Goal: Task Accomplishment & Management: Complete application form

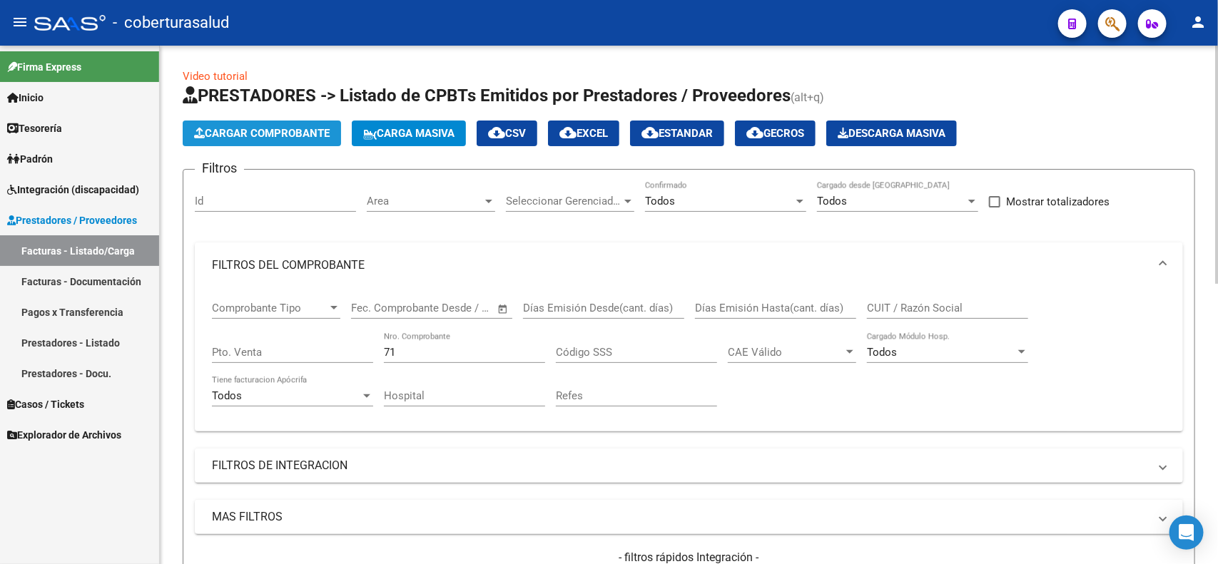
click at [246, 137] on span "Cargar Comprobante" at bounding box center [262, 133] width 136 height 13
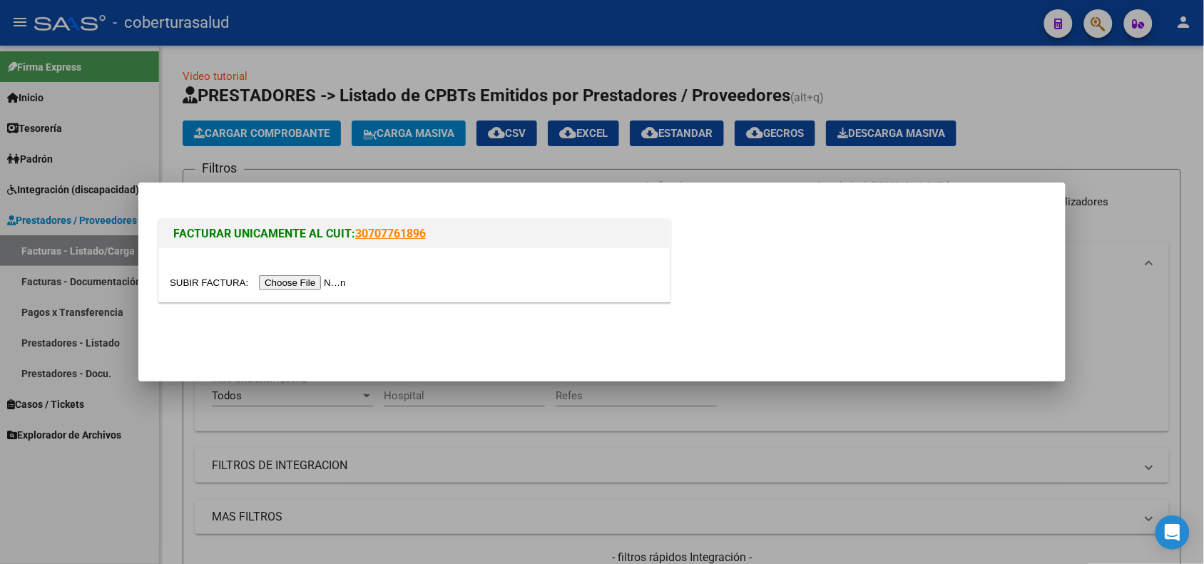
click at [330, 282] on input "file" at bounding box center [260, 282] width 180 height 15
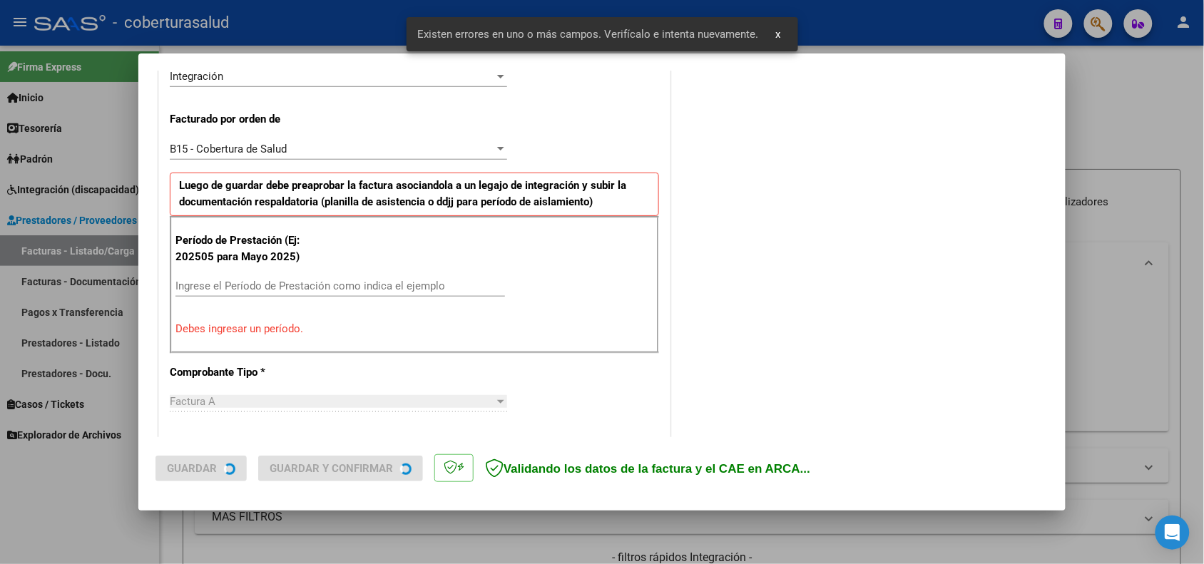
scroll to position [387, 0]
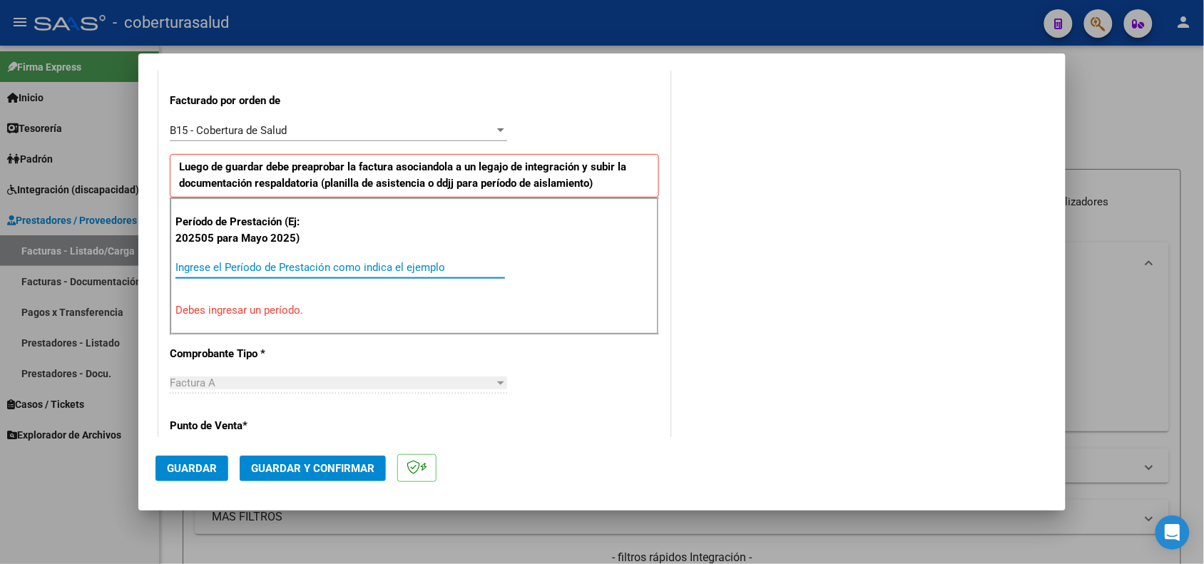
drag, startPoint x: 353, startPoint y: 267, endPoint x: 354, endPoint y: 240, distance: 27.1
click at [352, 248] on div "Período de Prestación (Ej: 202505 para Mayo 2025) Ingrese el Período de Prestac…" at bounding box center [414, 266] width 489 height 137
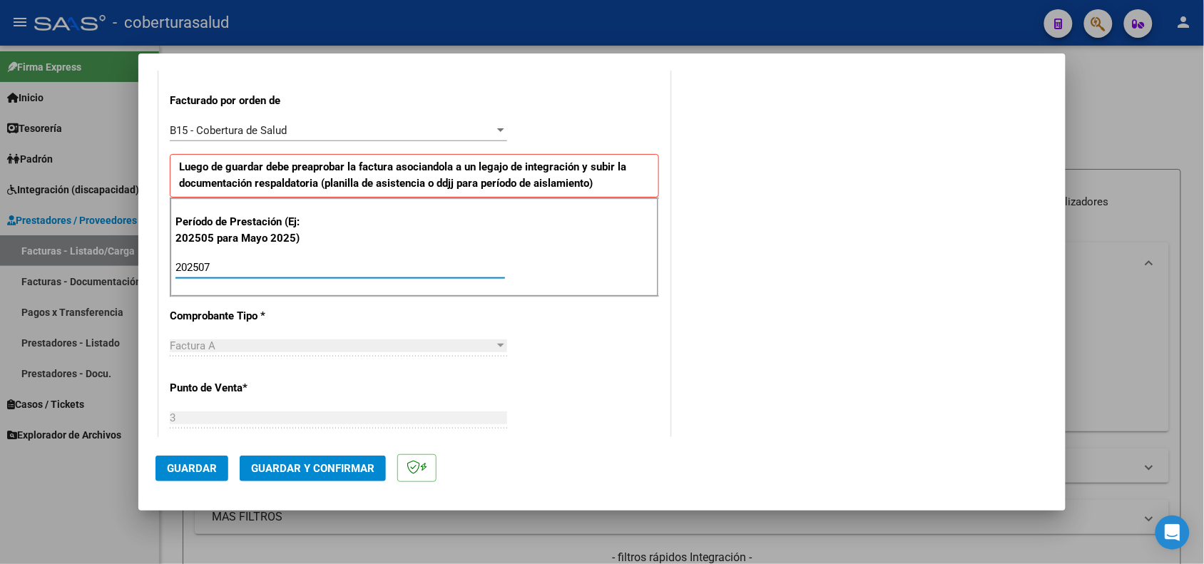
type input "202507"
click at [215, 469] on span "Guardar" at bounding box center [192, 468] width 50 height 13
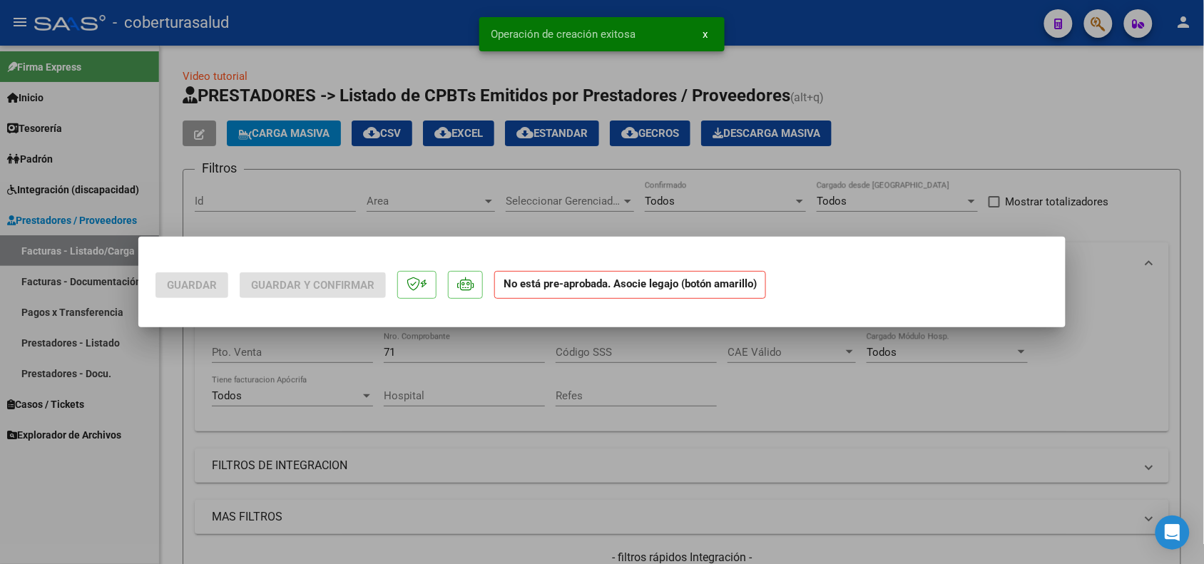
scroll to position [0, 0]
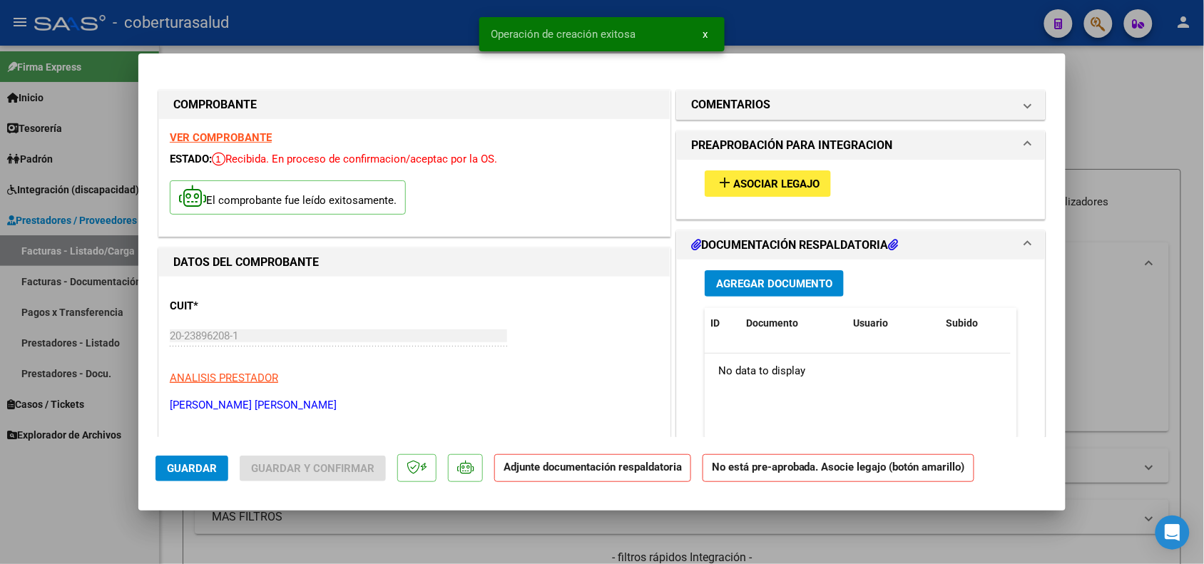
click at [750, 179] on span "Asociar Legajo" at bounding box center [776, 184] width 86 height 13
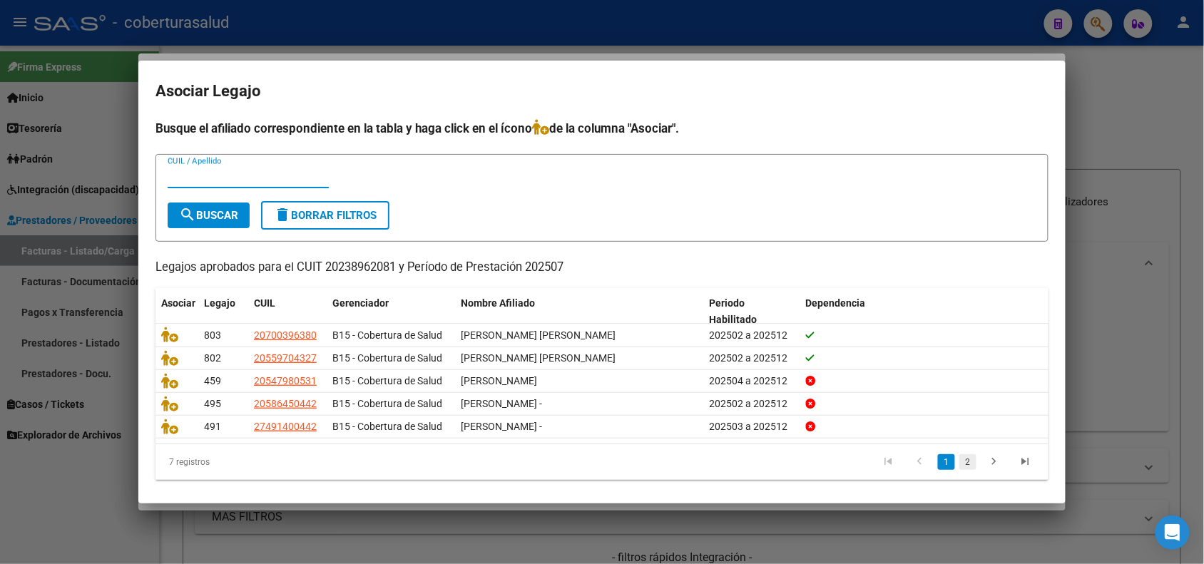
click at [959, 460] on link "2" at bounding box center [967, 462] width 17 height 16
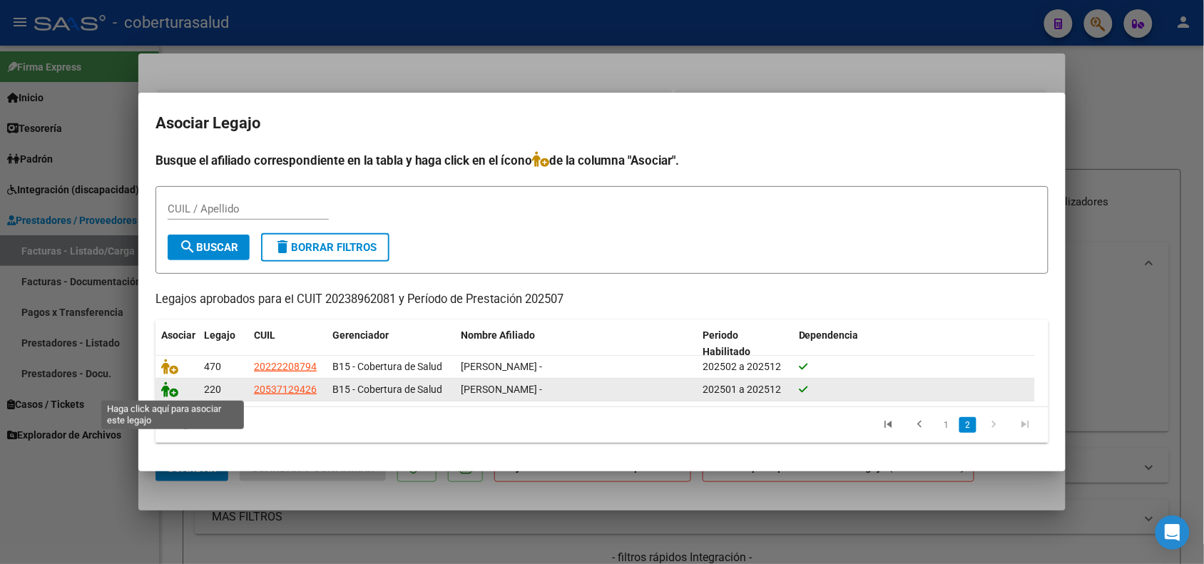
click at [168, 382] on icon at bounding box center [169, 390] width 17 height 16
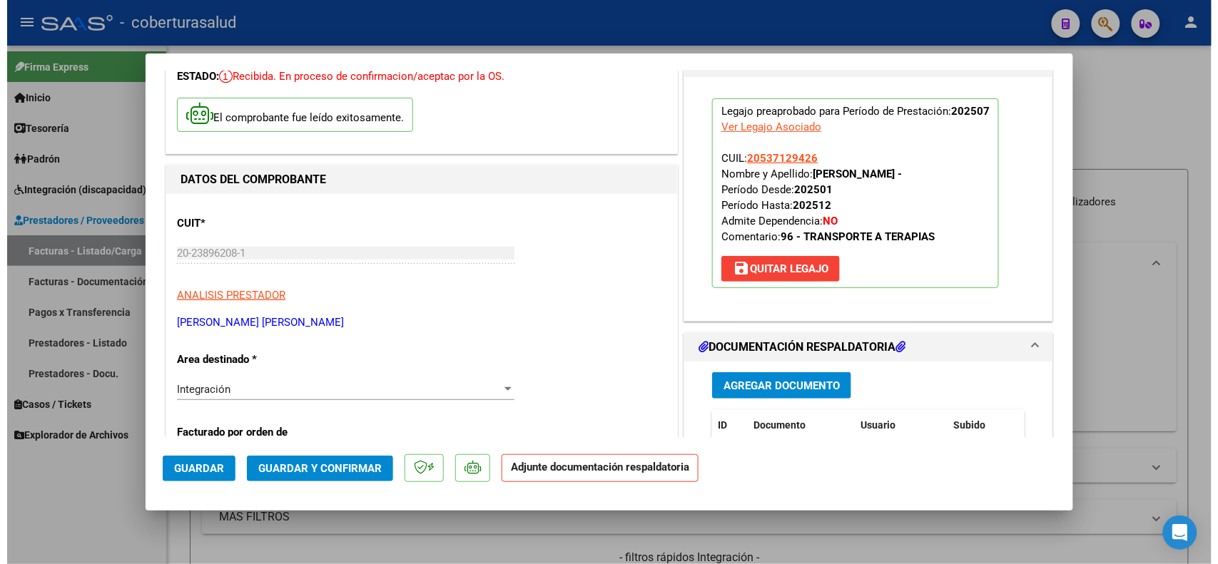
scroll to position [178, 0]
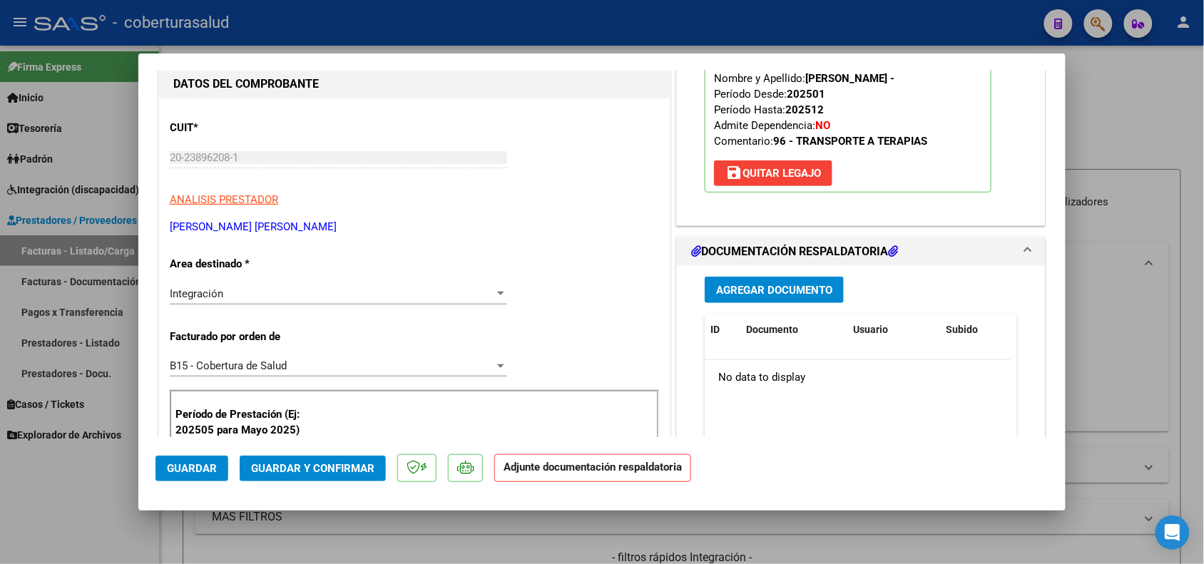
click at [768, 290] on span "Agregar Documento" at bounding box center [774, 290] width 116 height 13
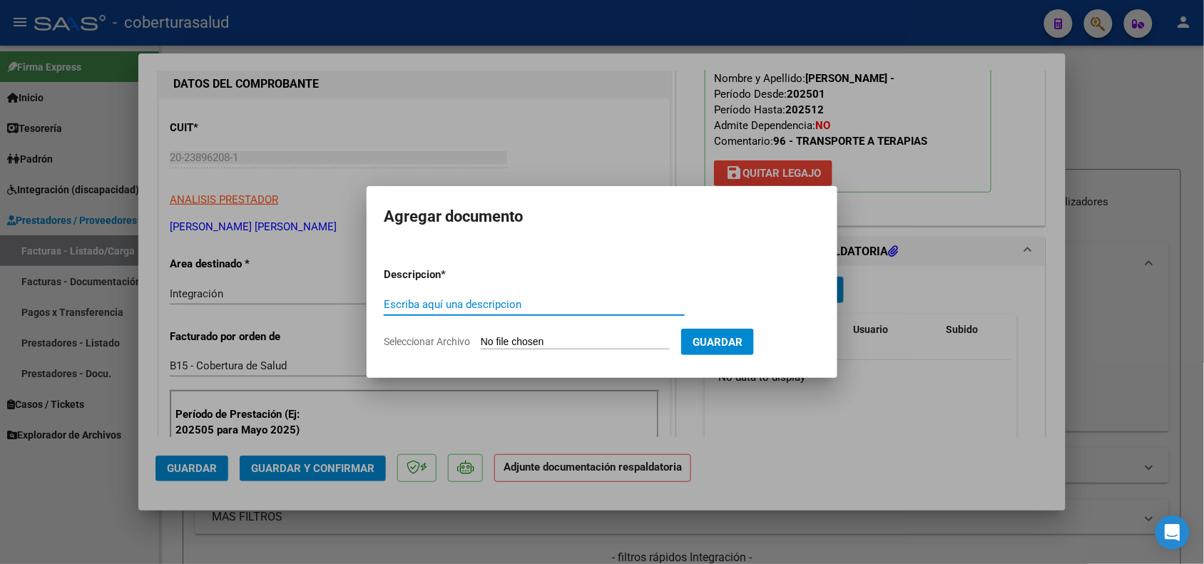
click at [459, 307] on input "Escriba aquí una descripcion" at bounding box center [534, 304] width 301 height 13
type input "PLANILLA DE ASISTENCIA"
click at [524, 332] on form "Descripcion * PLANILLA DE ASISTENCIA Escriba aquí una descripcion Seleccionar A…" at bounding box center [602, 308] width 437 height 104
click at [524, 336] on input "Seleccionar Archivo" at bounding box center [575, 343] width 189 height 14
type input "C:\fakepath\planilla traslad a escuela julio 2025 costilla valentino.pdf"
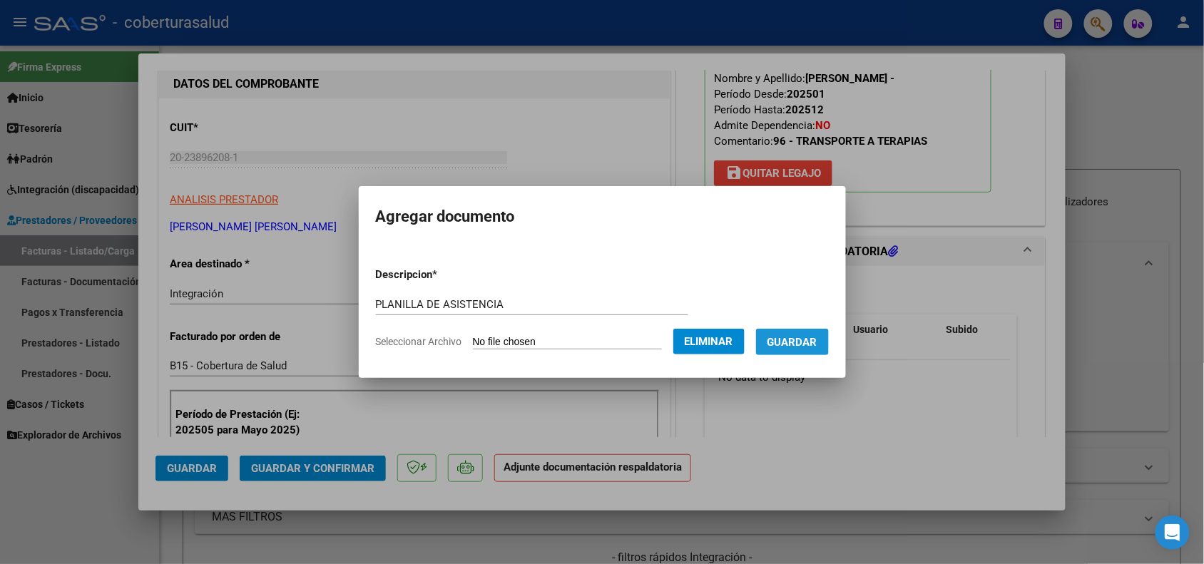
click at [815, 336] on span "Guardar" at bounding box center [792, 342] width 50 height 13
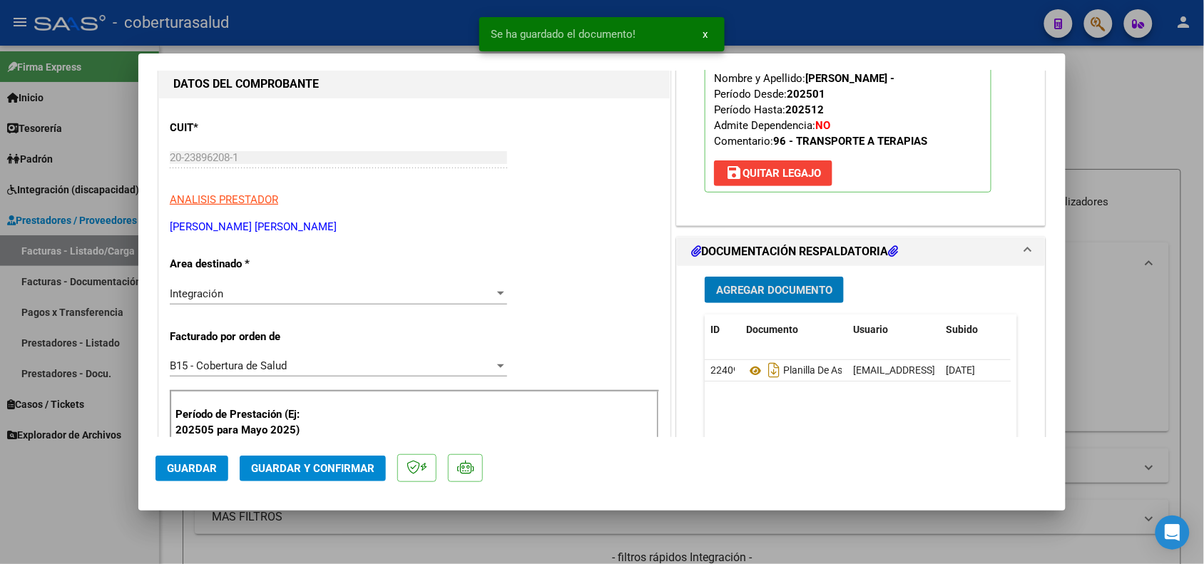
click at [762, 291] on span "Agregar Documento" at bounding box center [774, 290] width 116 height 13
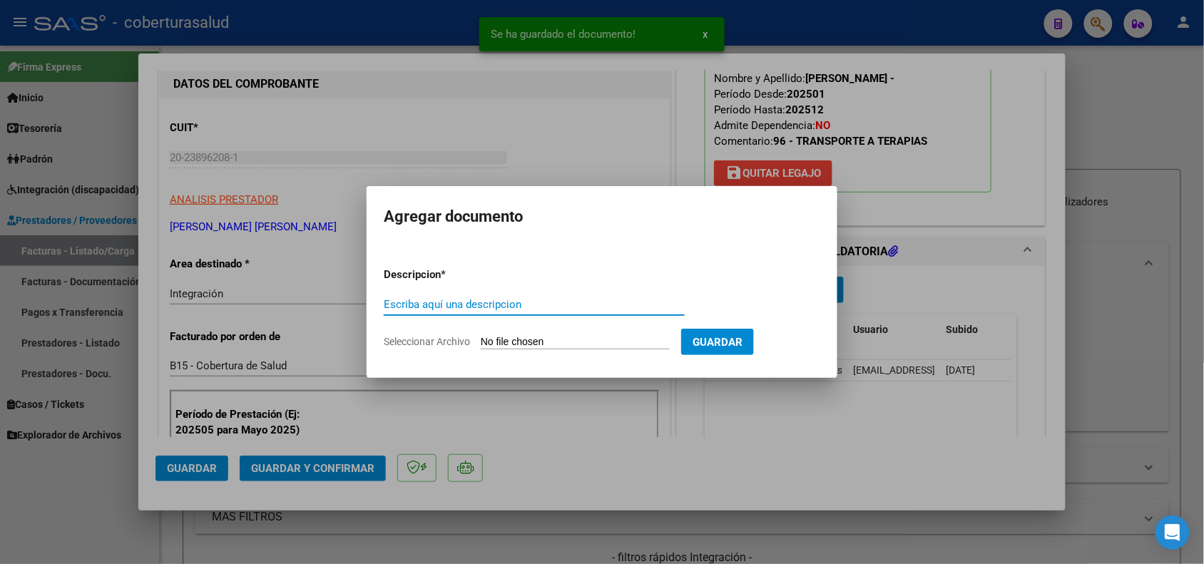
click at [510, 303] on input "Escriba aquí una descripcion" at bounding box center [534, 304] width 301 height 13
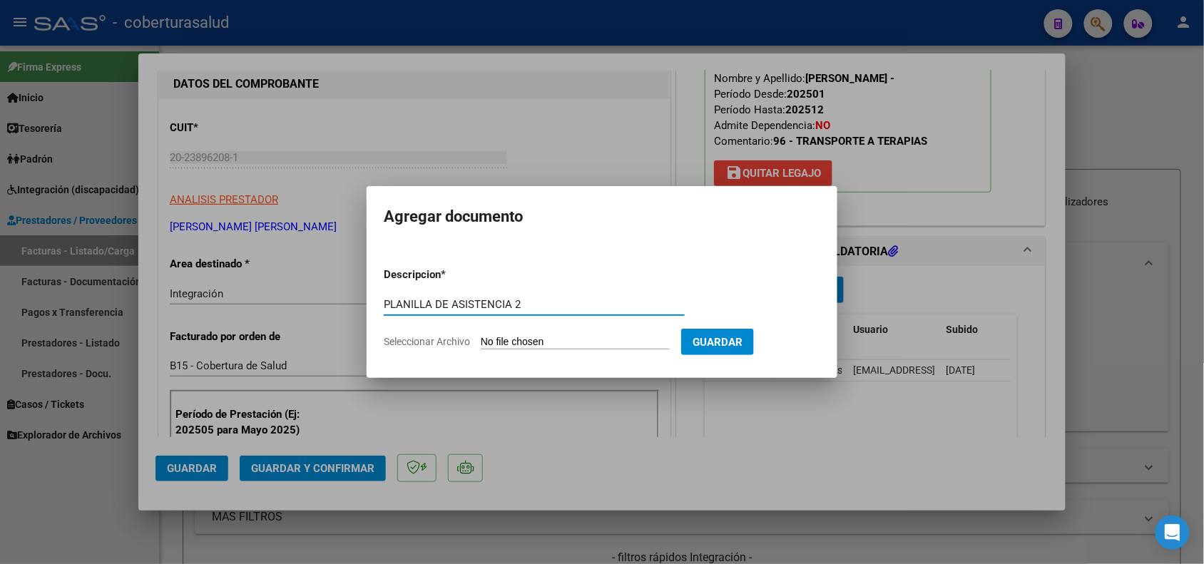
type input "PLANILLA DE ASISTENCIA 2"
click at [536, 336] on input "Seleccionar Archivo" at bounding box center [575, 343] width 189 height 14
type input "C:\fakepath\planilla traslad a terapias julio 2025 costilla valentino.pdf"
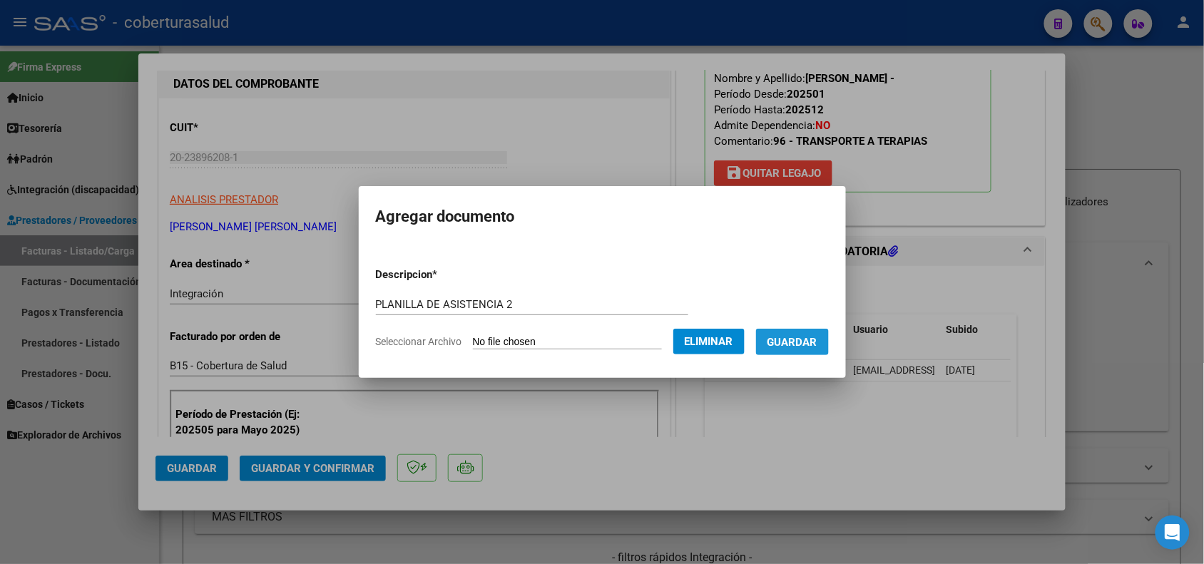
click at [810, 340] on span "Guardar" at bounding box center [792, 342] width 50 height 13
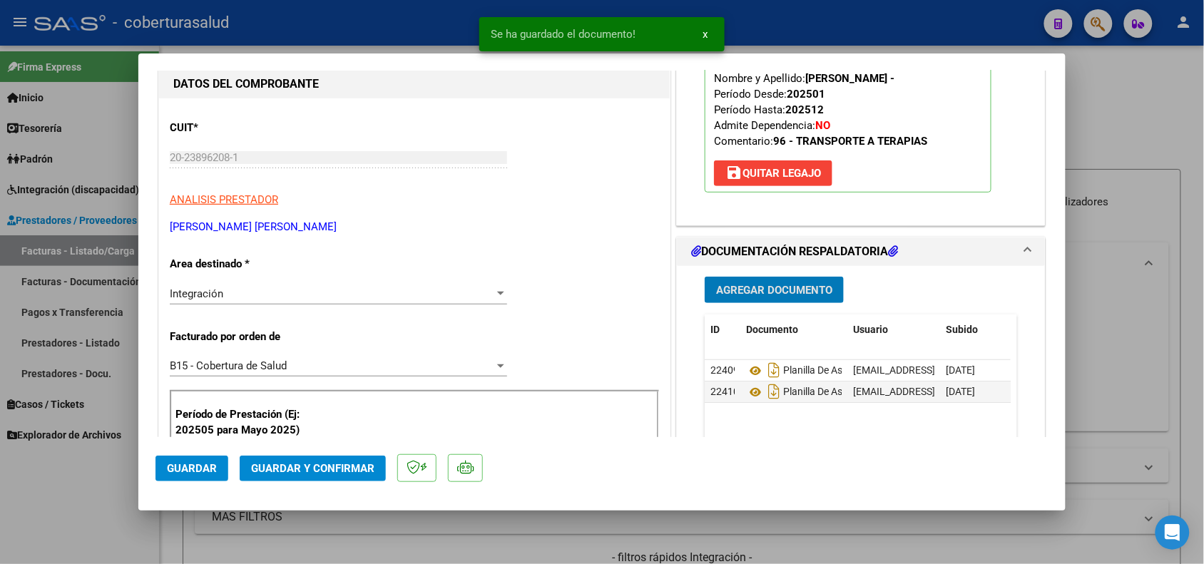
click at [258, 467] on span "Guardar y Confirmar" at bounding box center [312, 468] width 123 height 13
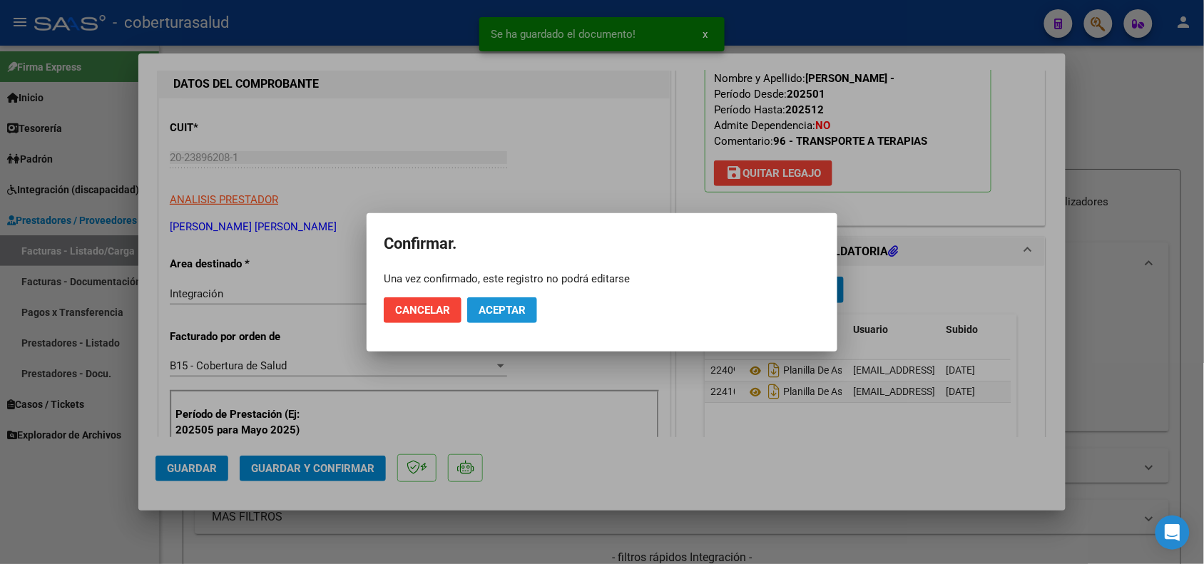
click at [489, 316] on button "Aceptar" at bounding box center [502, 310] width 70 height 26
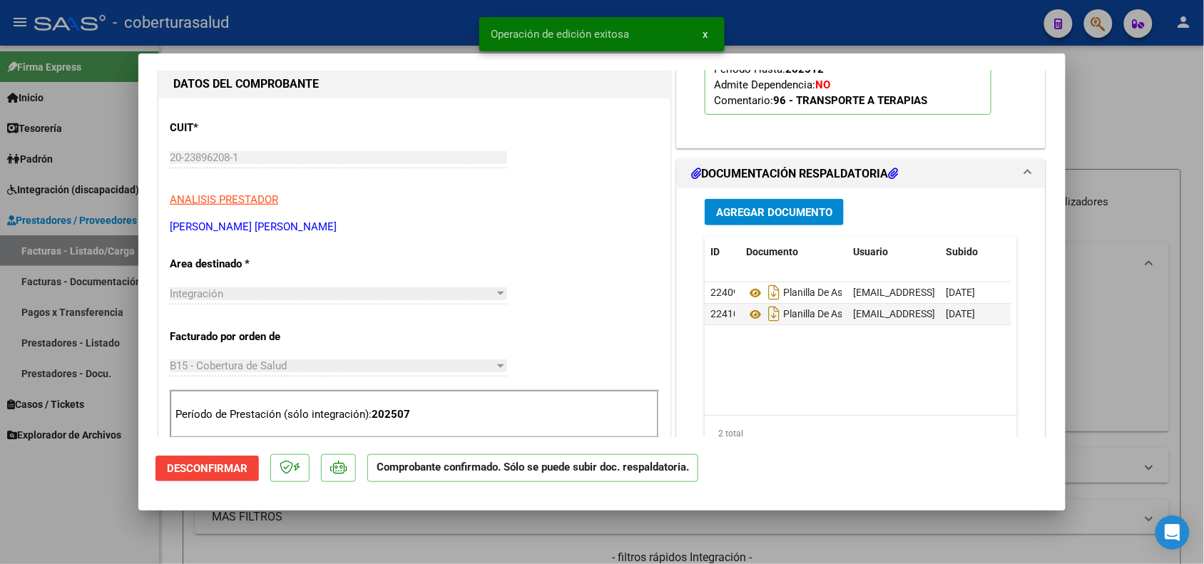
click at [126, 512] on div at bounding box center [602, 282] width 1204 height 564
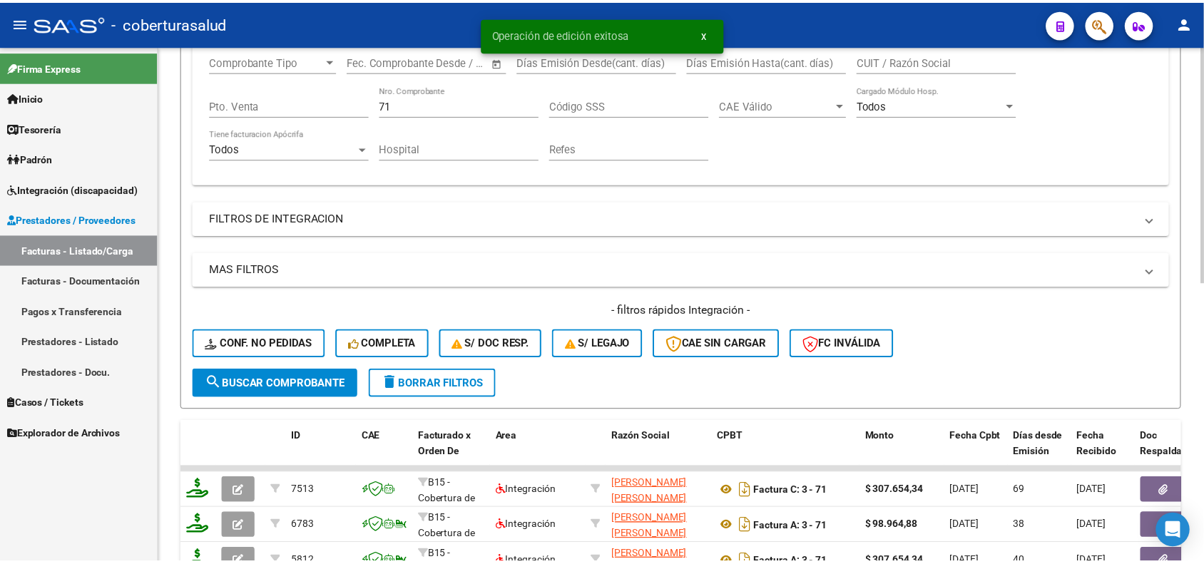
scroll to position [267, 0]
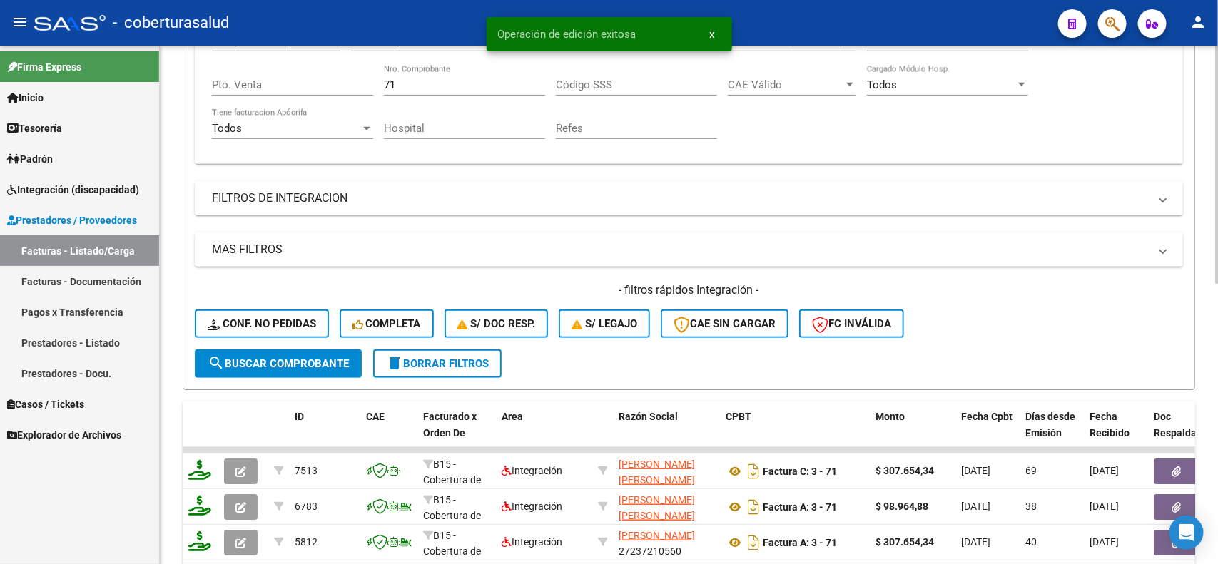
drag, startPoint x: 407, startPoint y: 93, endPoint x: 379, endPoint y: 82, distance: 29.1
click at [379, 82] on div "Comprobante Tipo Comprobante Tipo Fecha inicio – Fecha fin Fec. Comprobante Des…" at bounding box center [689, 87] width 954 height 132
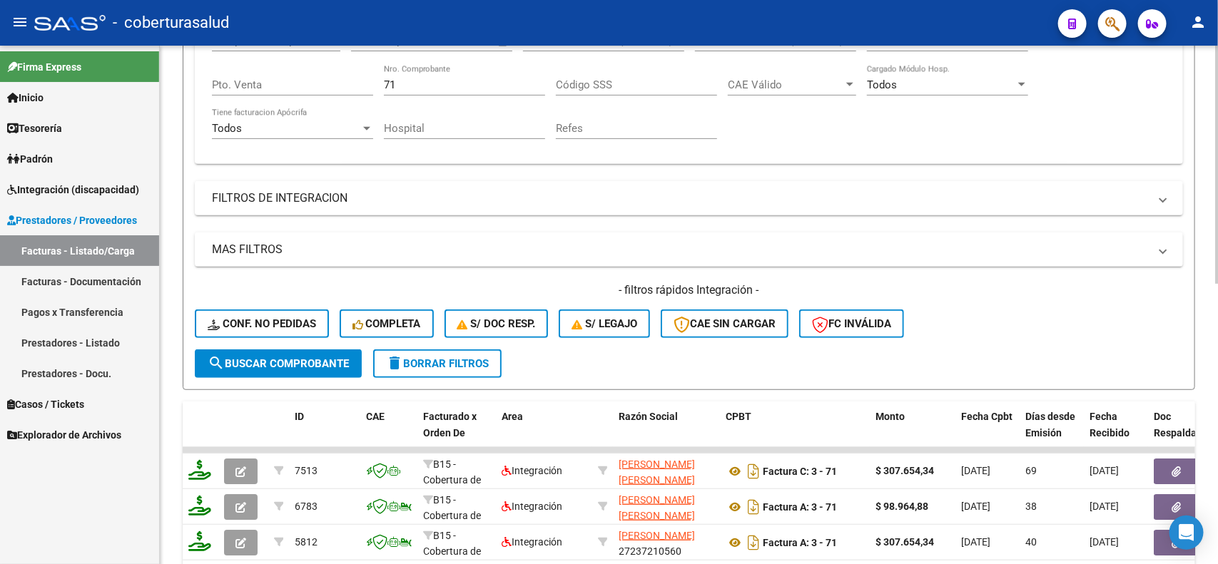
click at [411, 68] on div "71 Nro. Comprobante" at bounding box center [464, 80] width 161 height 31
click at [407, 84] on input "71" at bounding box center [464, 84] width 161 height 13
type input "7"
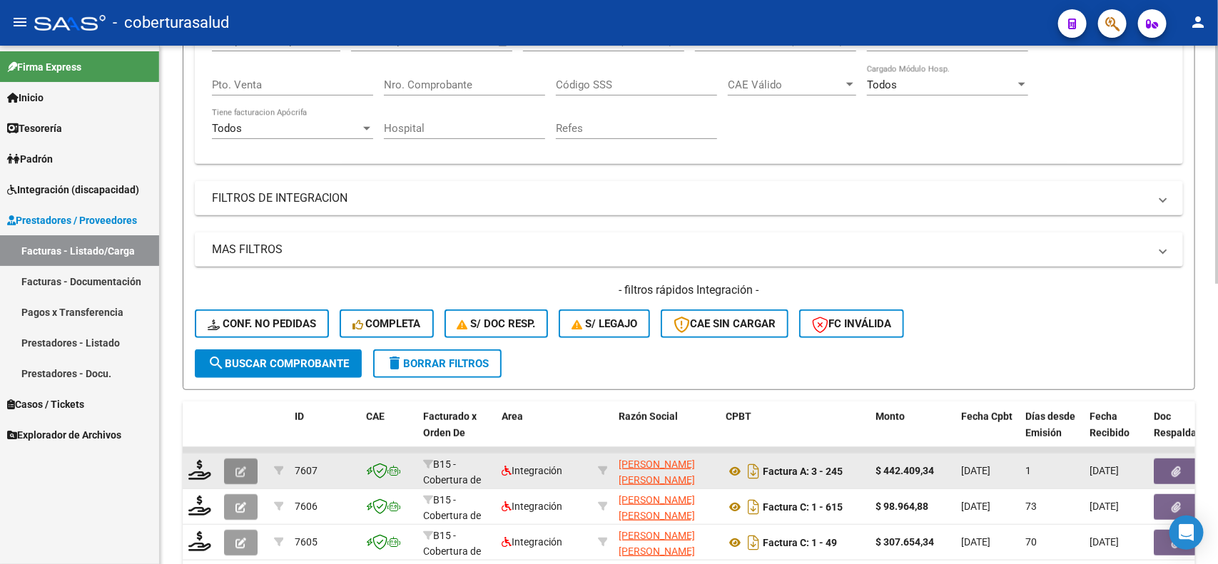
click at [245, 466] on icon "button" at bounding box center [240, 471] width 11 height 11
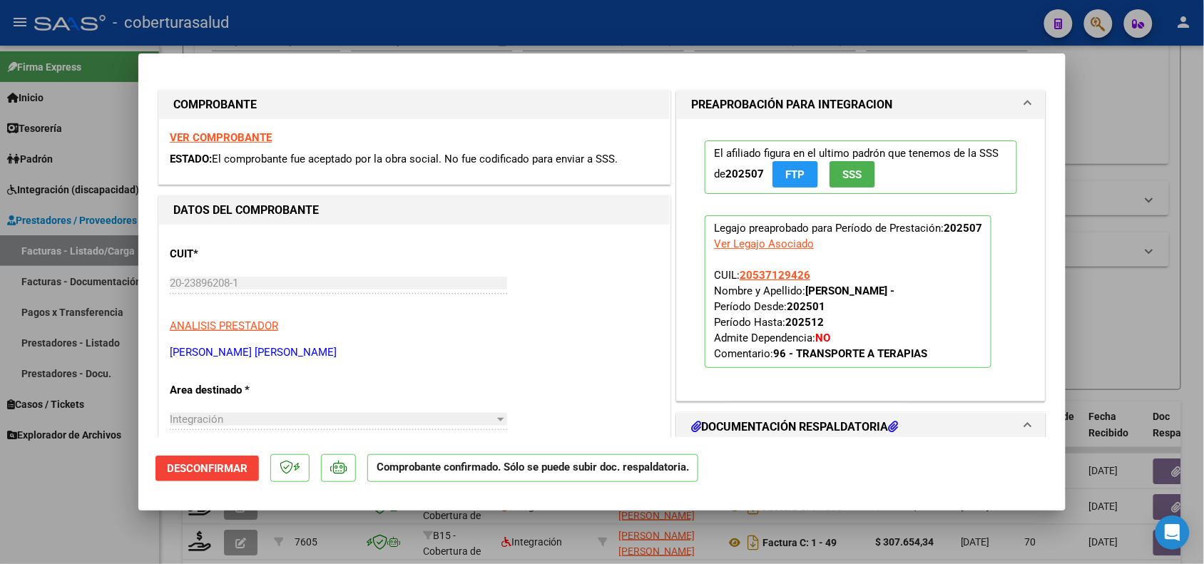
click at [91, 508] on div at bounding box center [602, 282] width 1204 height 564
type input "$ 0,00"
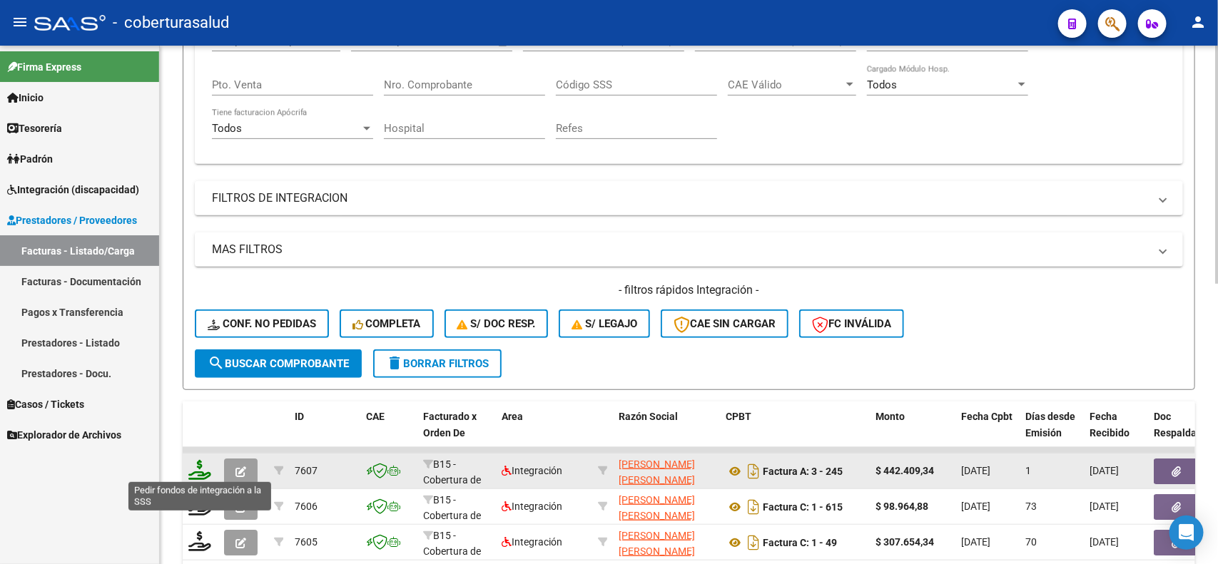
click at [195, 471] on icon at bounding box center [199, 470] width 23 height 20
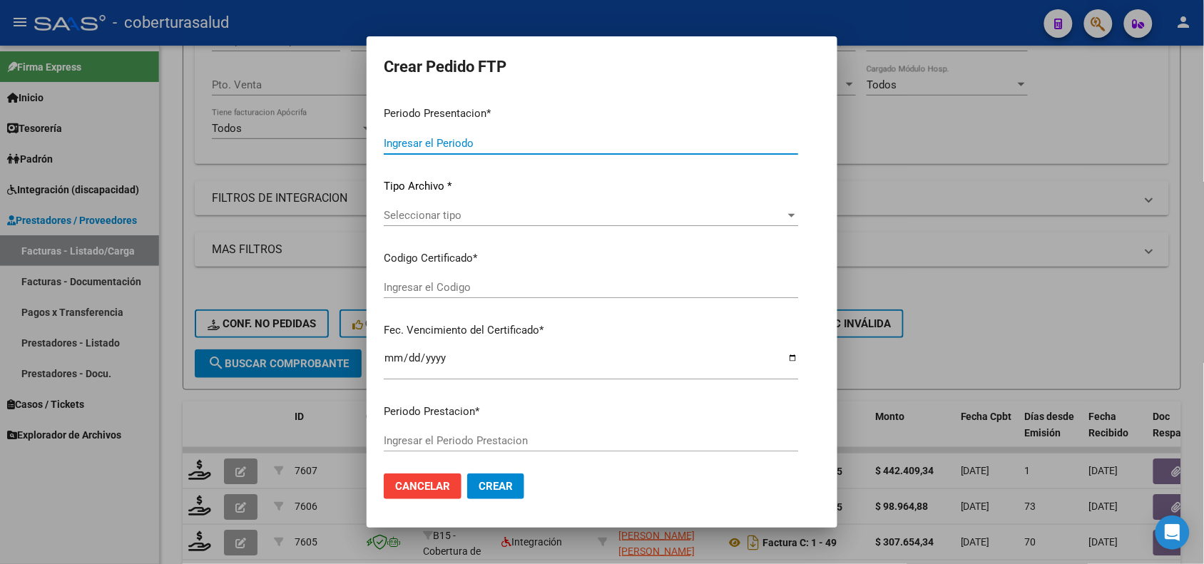
type input "202508"
type input "202507"
type input "$ 442.409,34"
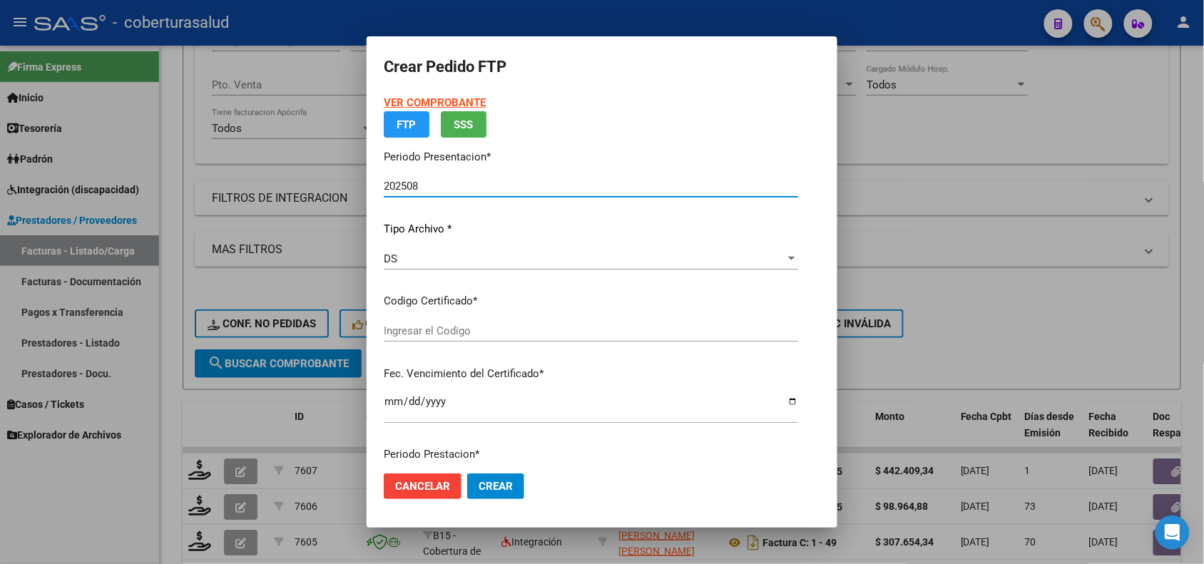
type input "ARG02000537129422017071920220719SAL121"
type input "2022-07-19"
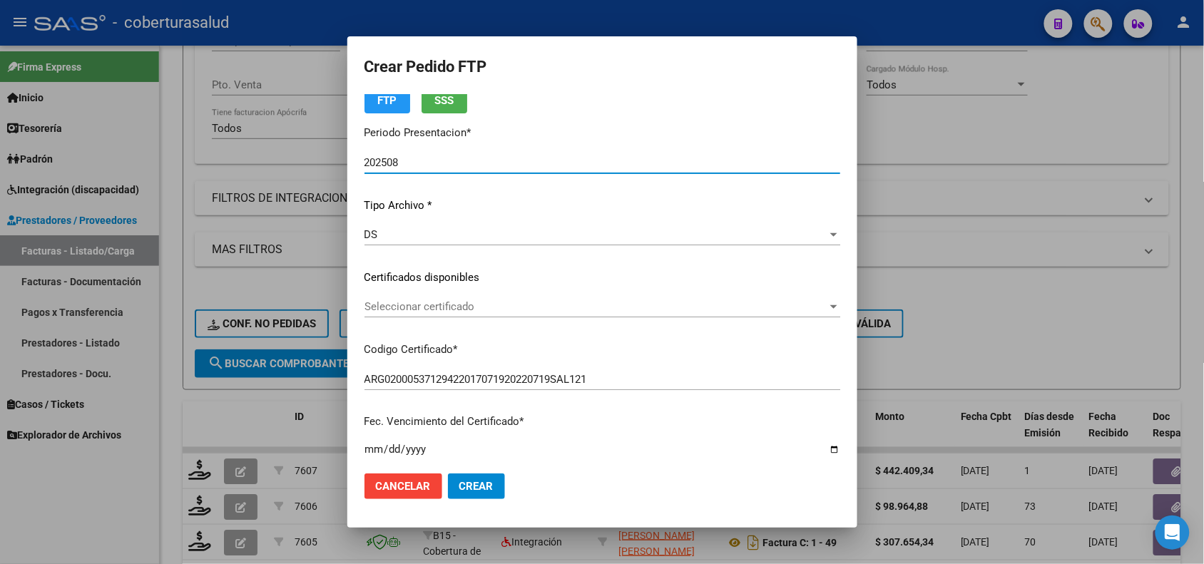
scroll to position [89, 0]
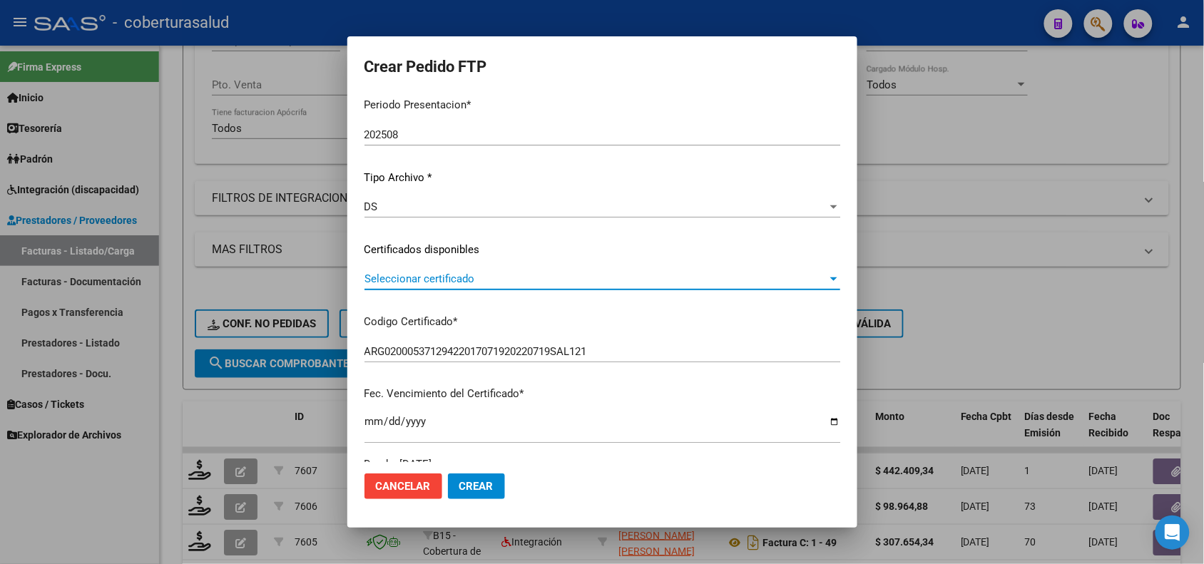
click at [479, 280] on span "Seleccionar certificado" at bounding box center [595, 278] width 463 height 13
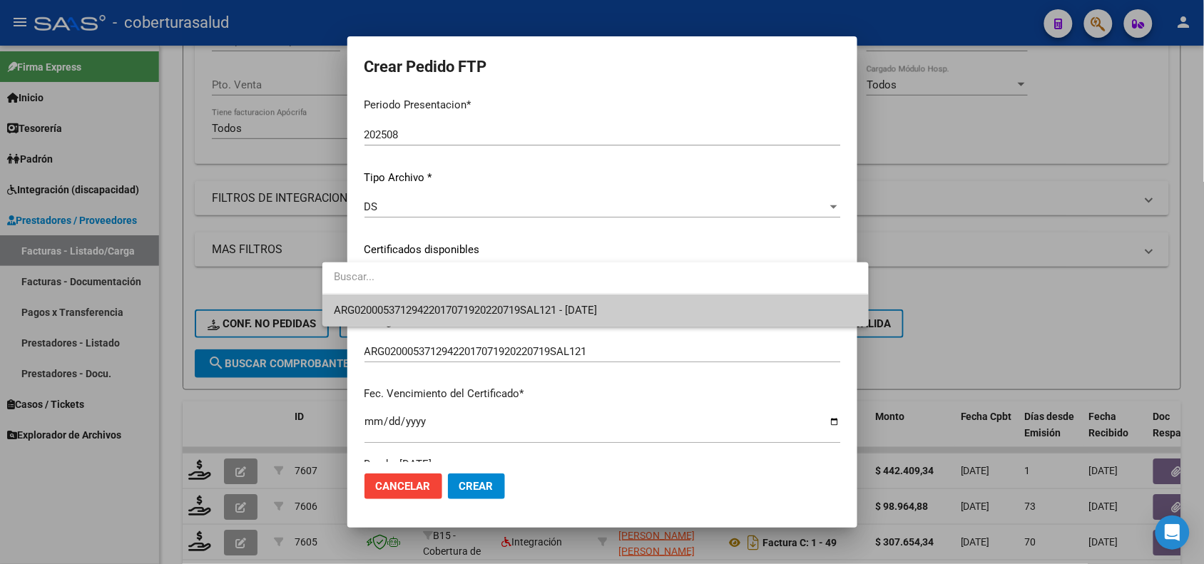
click at [485, 317] on span "ARG02000537129422017071920220719SAL121 - 2022-07-19" at bounding box center [595, 311] width 523 height 32
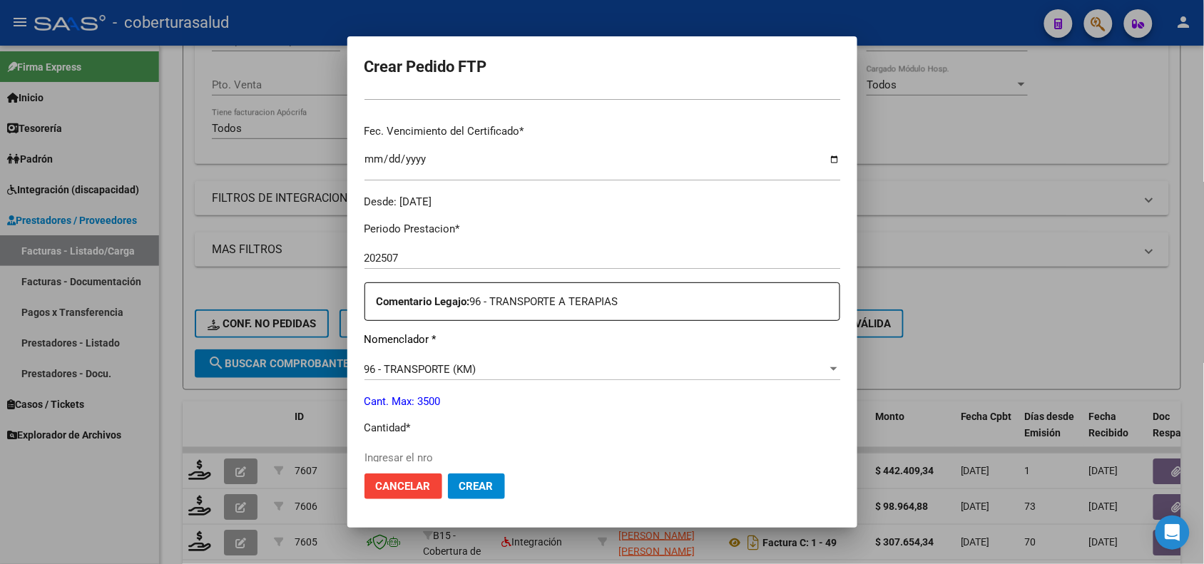
scroll to position [357, 0]
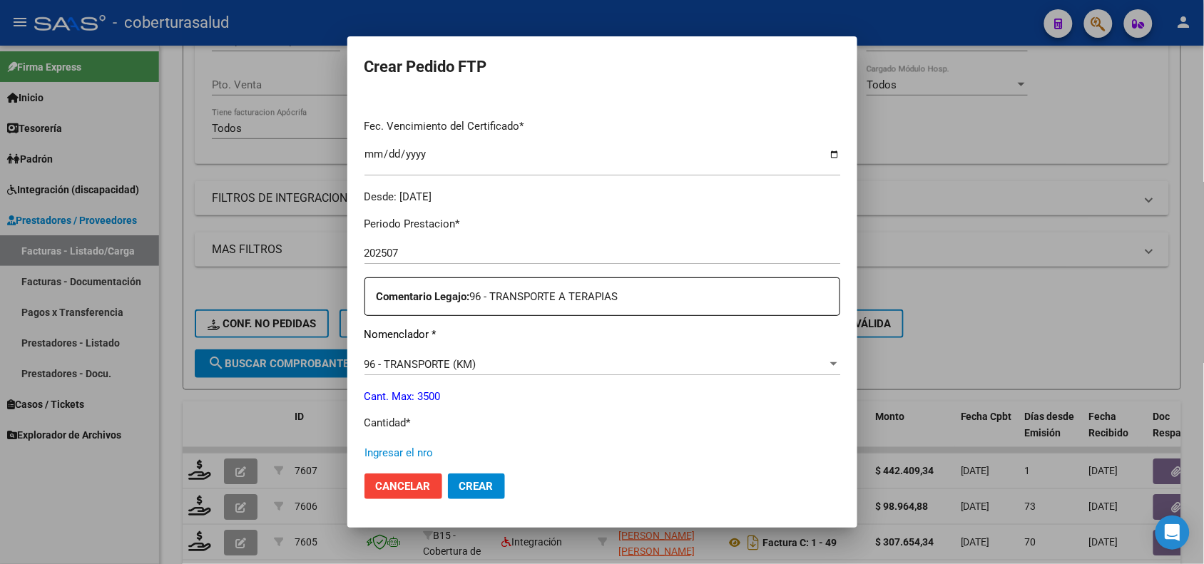
click at [403, 456] on input "Ingresar el nro" at bounding box center [602, 452] width 476 height 13
type input "605"
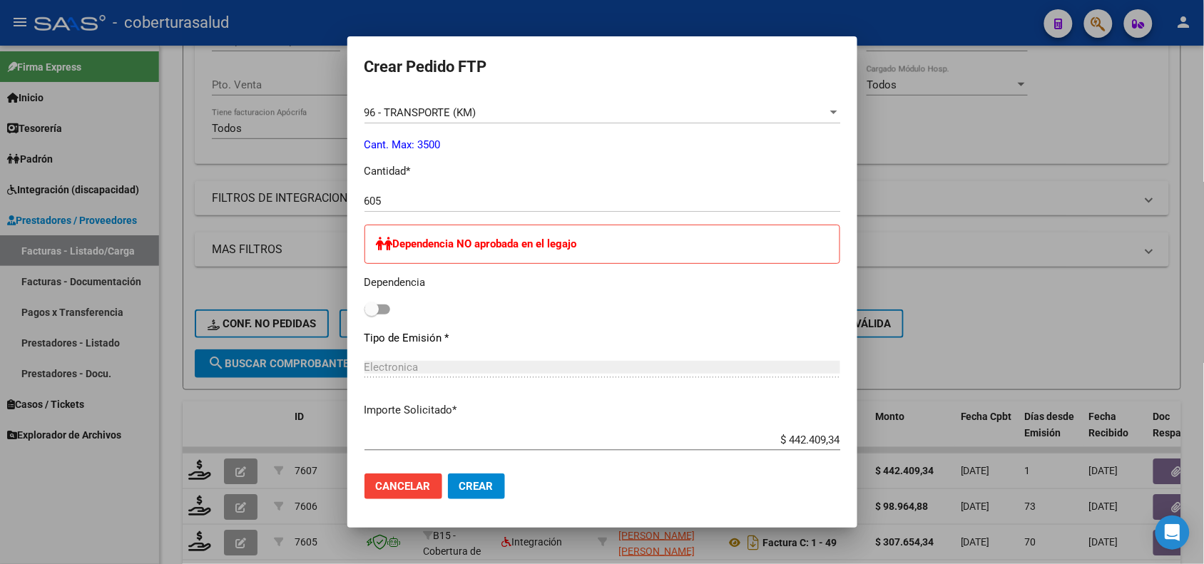
scroll to position [624, 0]
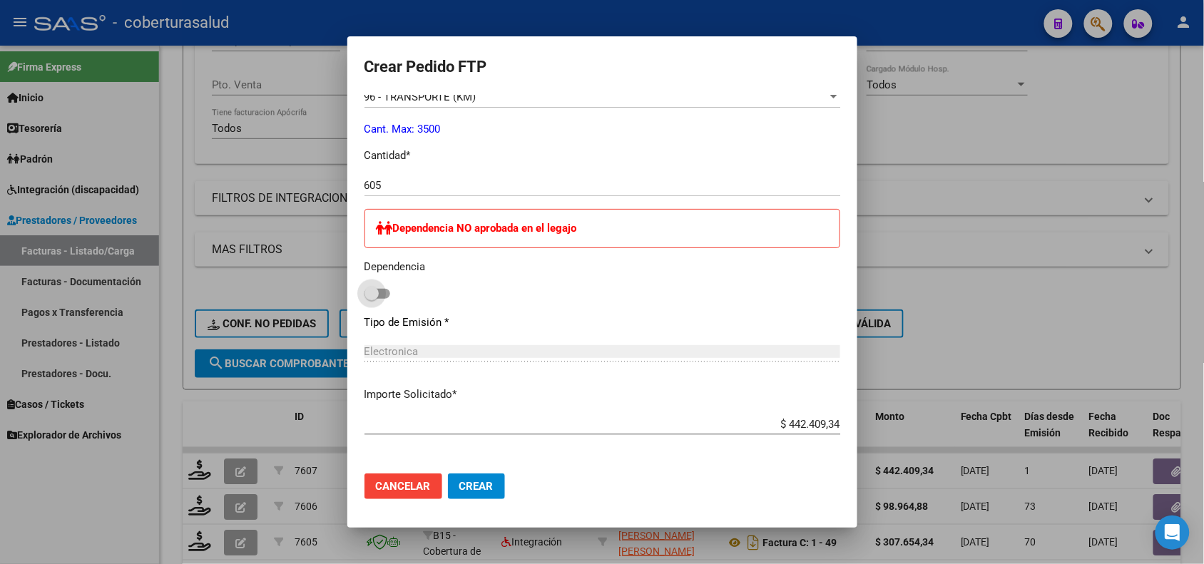
click at [364, 293] on span at bounding box center [377, 294] width 26 height 10
click at [371, 299] on input "checkbox" at bounding box center [371, 299] width 1 height 1
checkbox input "true"
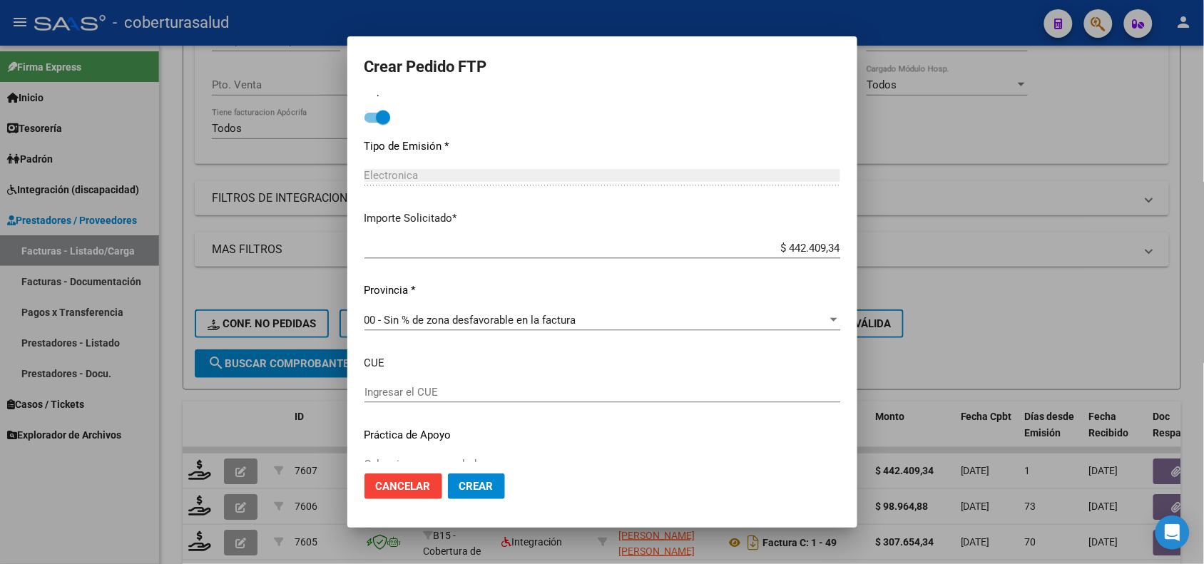
scroll to position [802, 0]
click at [459, 485] on span "Crear" at bounding box center [476, 486] width 34 height 13
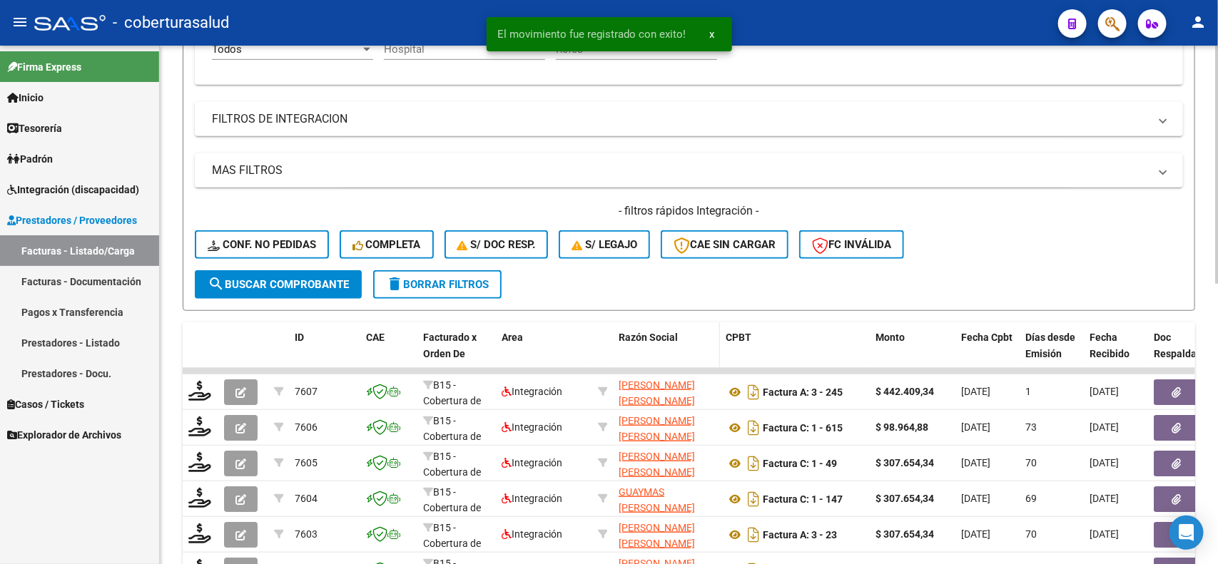
scroll to position [446, 0]
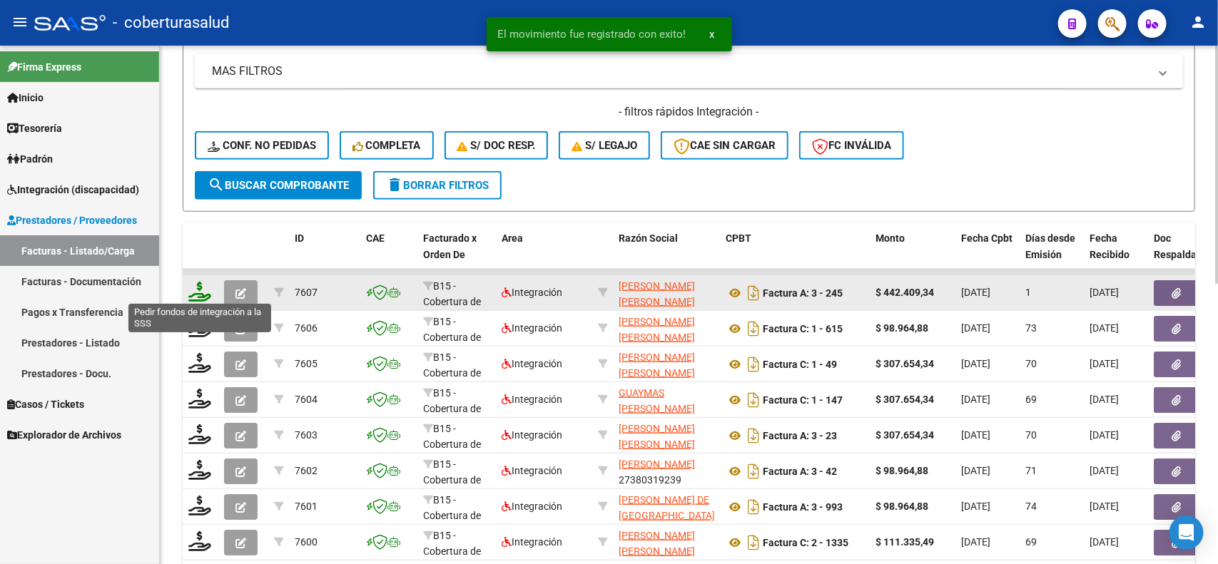
click at [205, 297] on icon at bounding box center [199, 292] width 23 height 20
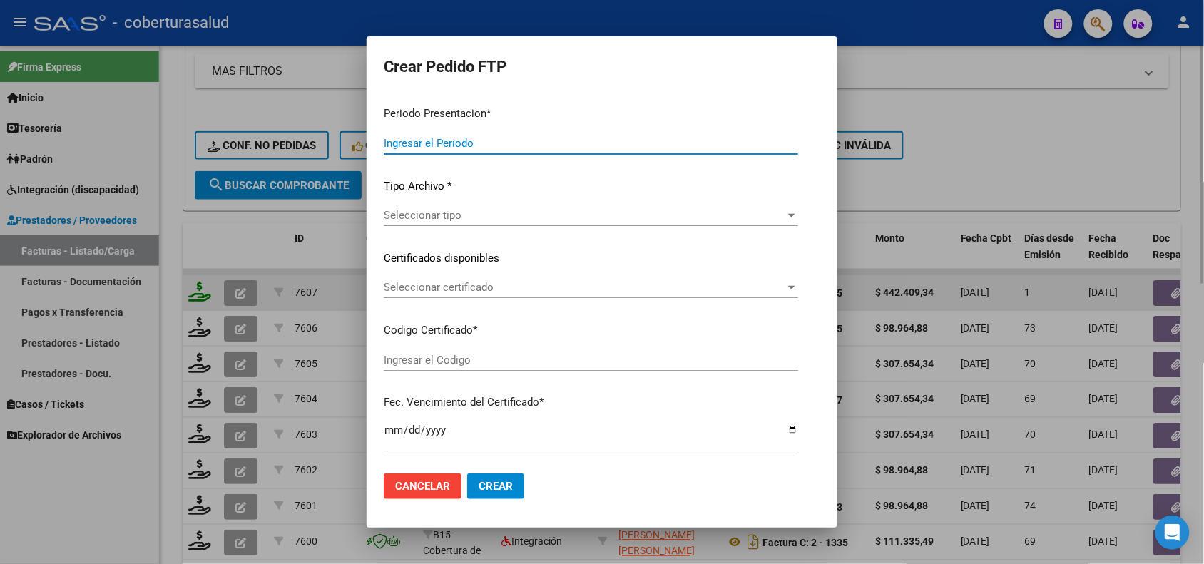
type input "202508"
type input "202507"
type input "$ 442.409,34"
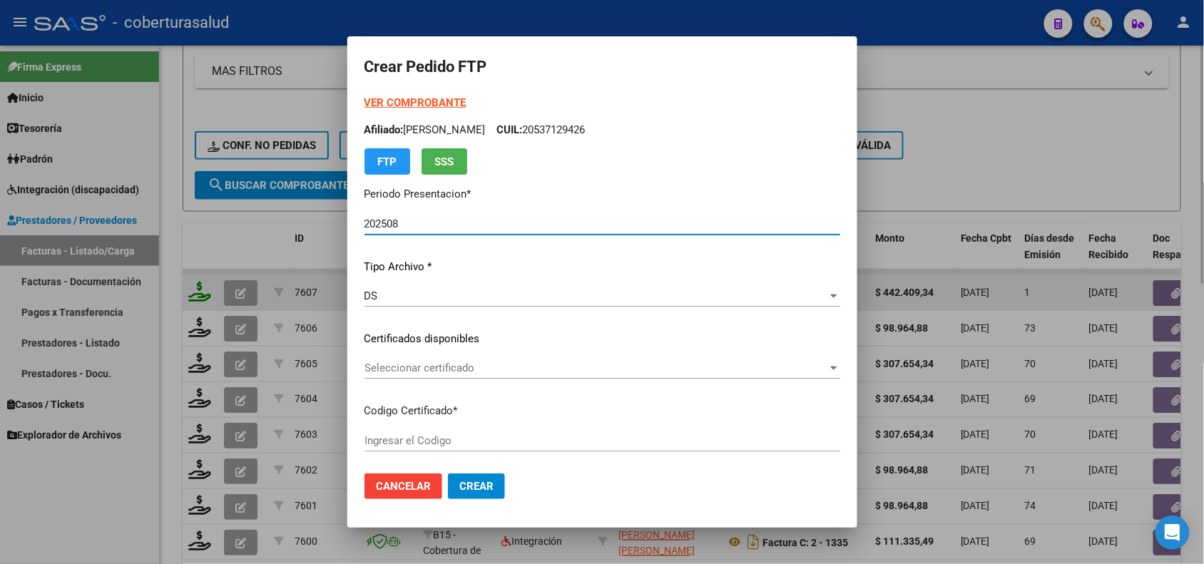
type input "ARG02000537129422017071920220719SAL121"
type input "2022-07-19"
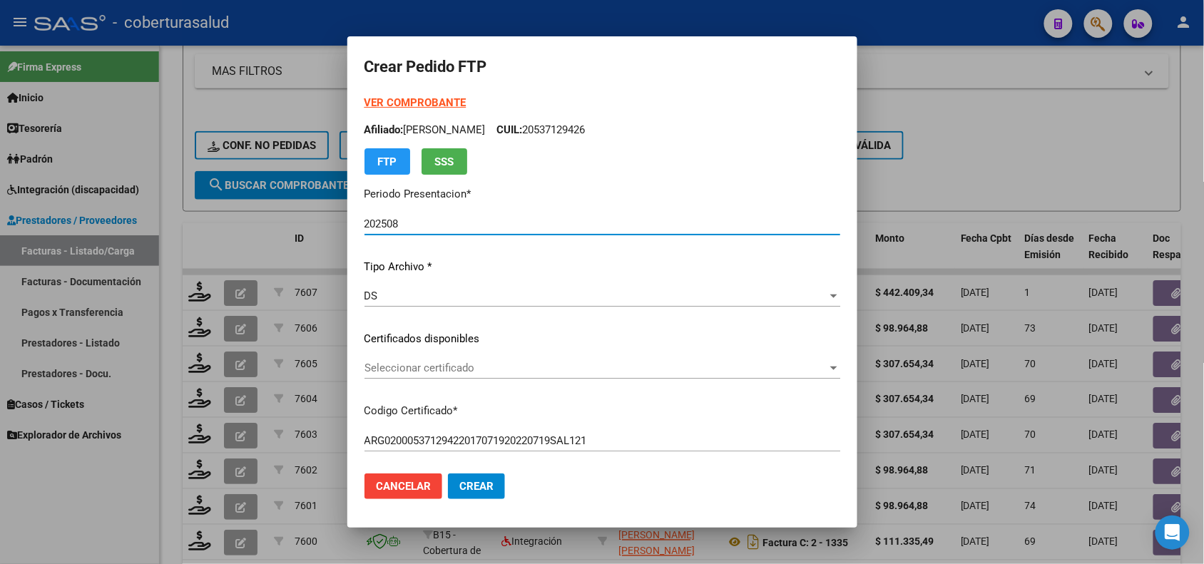
click at [225, 240] on div at bounding box center [602, 282] width 1204 height 564
